Goal: Information Seeking & Learning: Learn about a topic

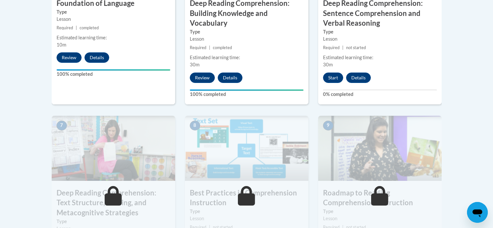
scroll to position [459, 0]
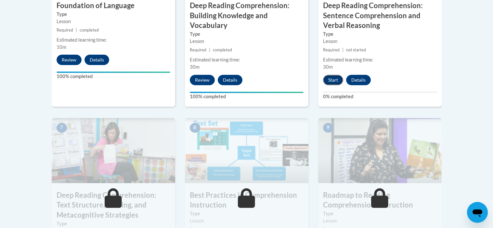
click at [336, 77] on button "Start" at bounding box center [333, 80] width 20 height 10
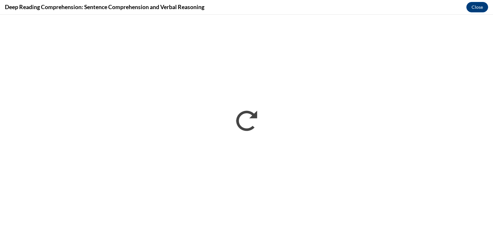
scroll to position [0, 0]
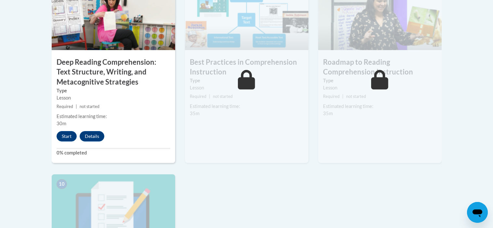
scroll to position [593, 0]
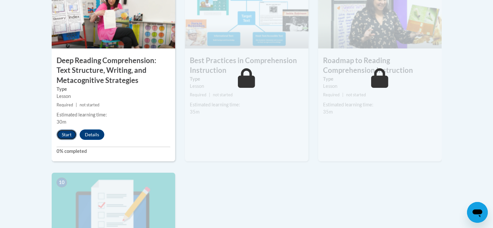
click at [69, 134] on button "Start" at bounding box center [67, 134] width 20 height 10
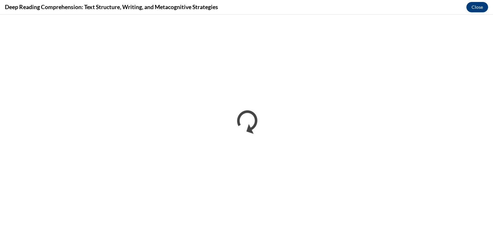
scroll to position [0, 0]
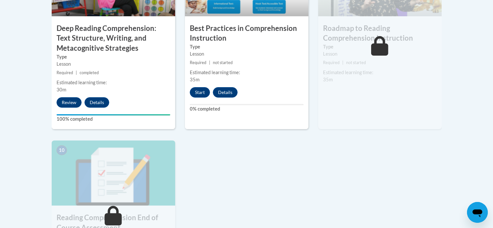
scroll to position [609, 0]
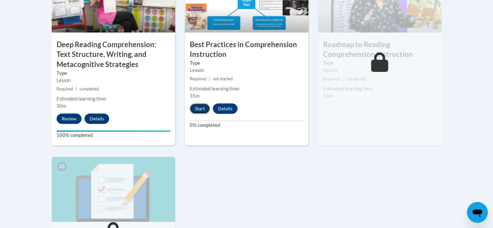
click at [194, 109] on button "Start" at bounding box center [200, 108] width 20 height 10
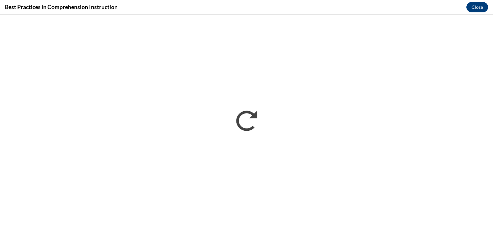
scroll to position [0, 0]
